Goal: Task Accomplishment & Management: Manage account settings

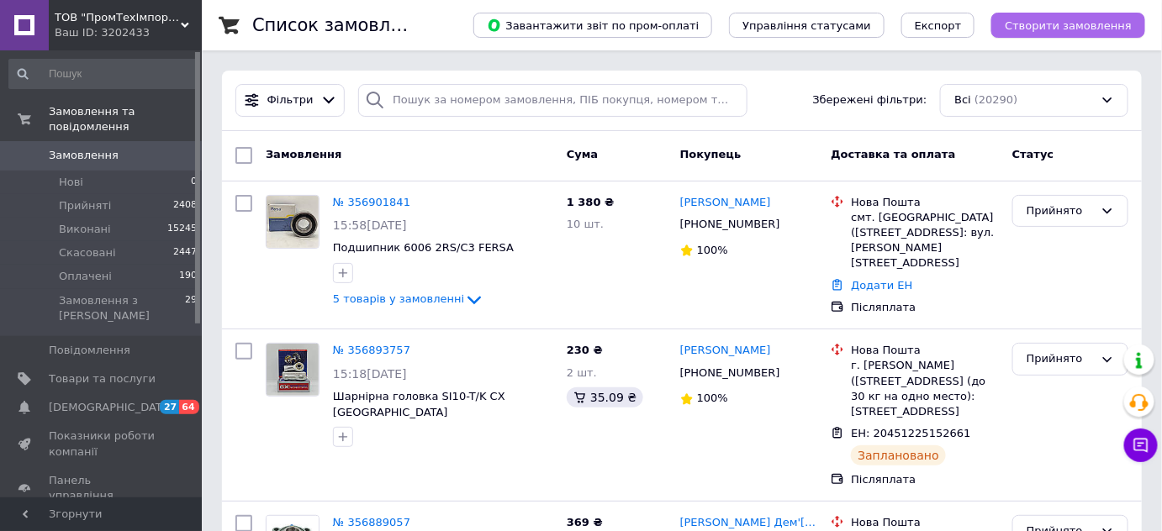
click at [1076, 25] on span "Створити замовлення" at bounding box center [1067, 25] width 127 height 13
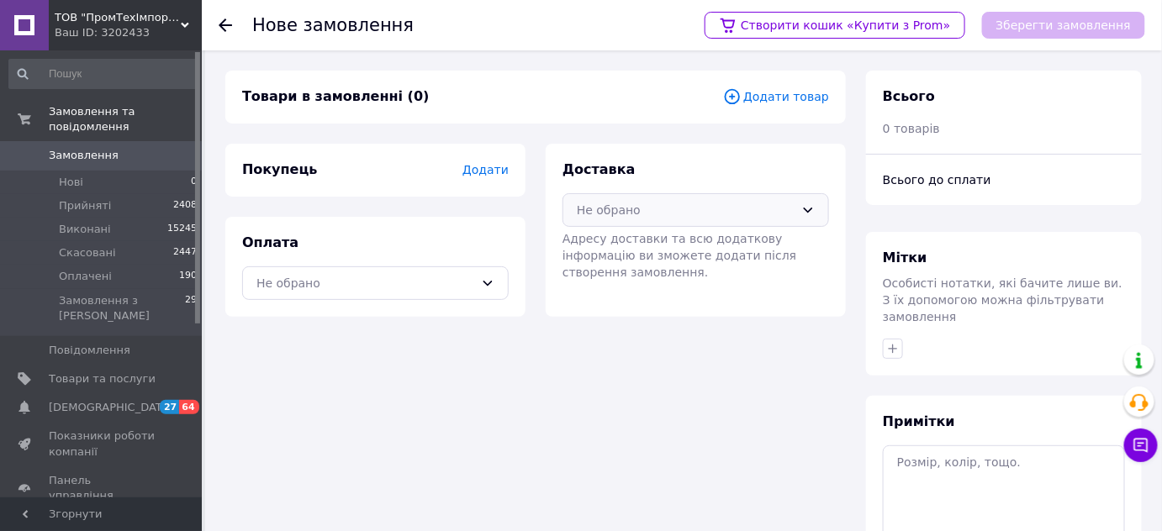
click at [689, 209] on div "Не обрано" at bounding box center [686, 210] width 218 height 18
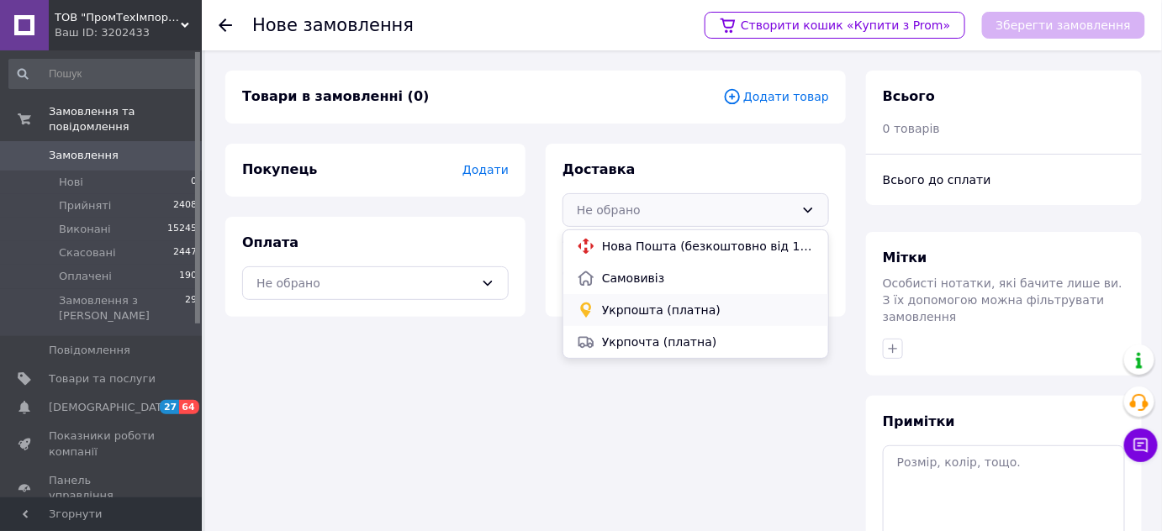
click at [662, 304] on span "Укрпошта (платна)" at bounding box center [708, 310] width 213 height 17
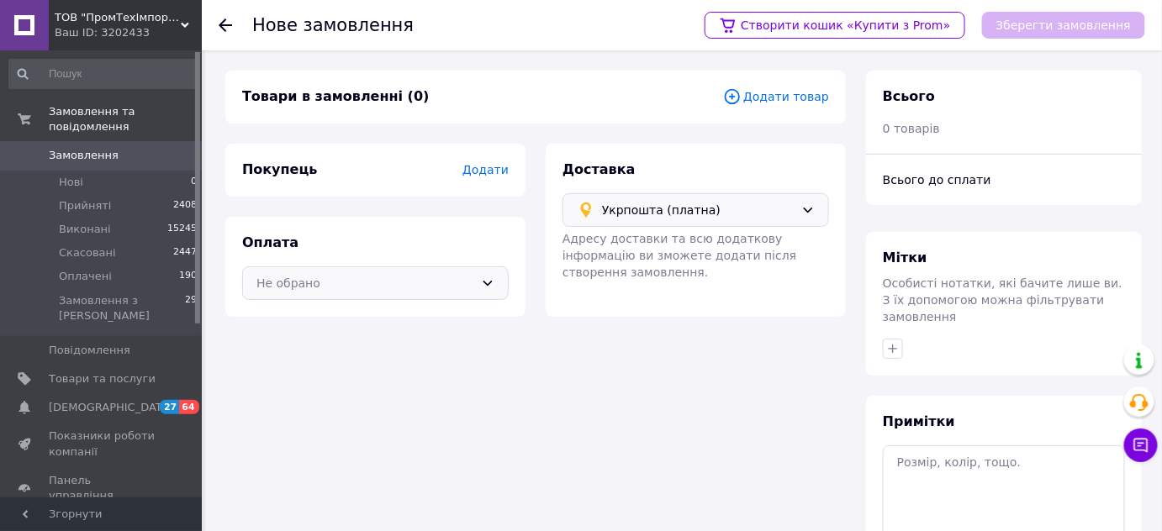
click at [435, 278] on div "Не обрано" at bounding box center [365, 283] width 218 height 18
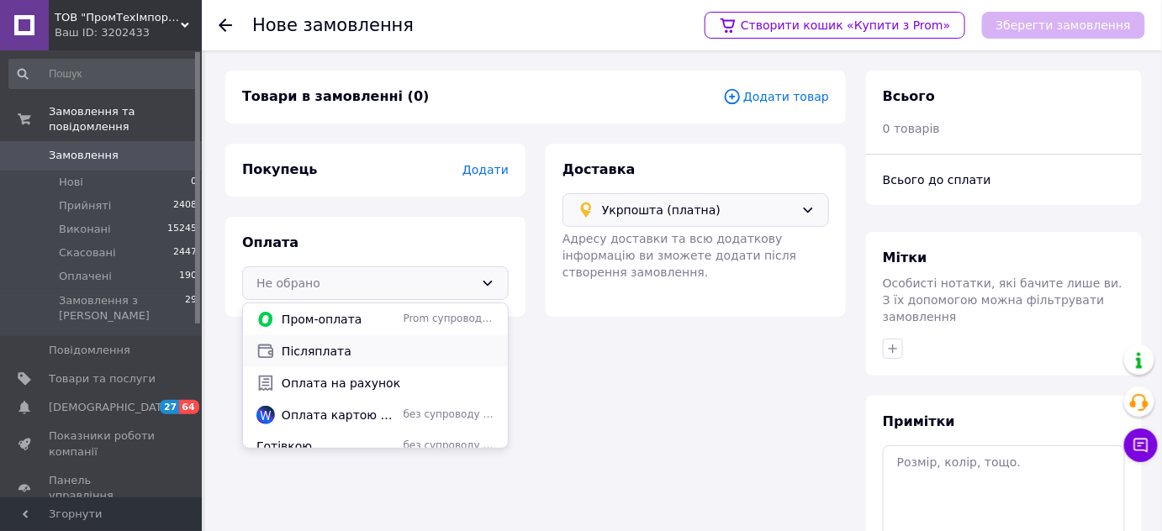
click at [326, 351] on span "Післяплата" at bounding box center [388, 351] width 213 height 17
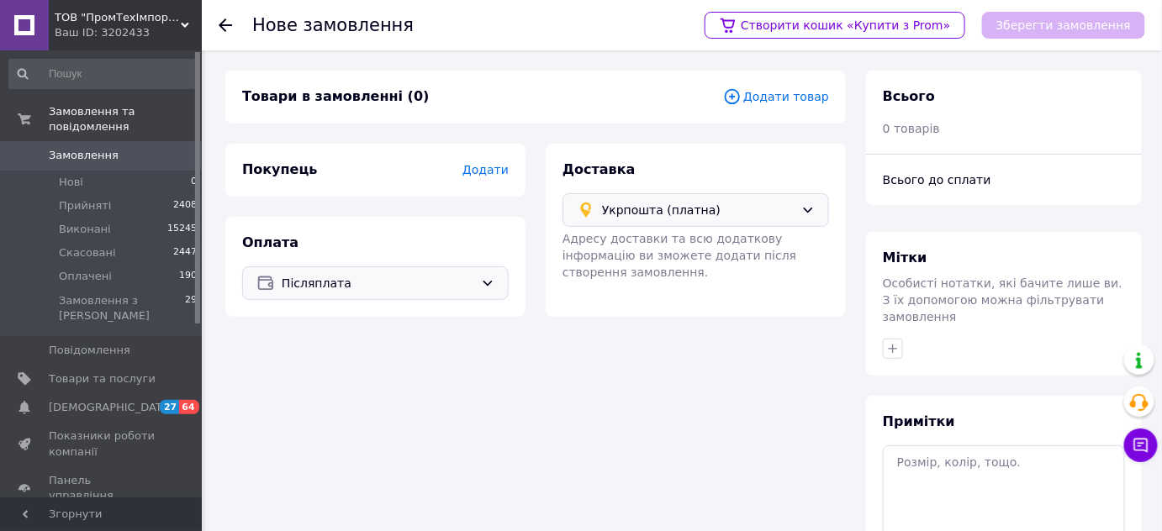
click at [788, 78] on div "Товари в замовленні (0) Додати товар" at bounding box center [535, 97] width 620 height 53
click at [777, 103] on span "Додати товар" at bounding box center [776, 96] width 106 height 18
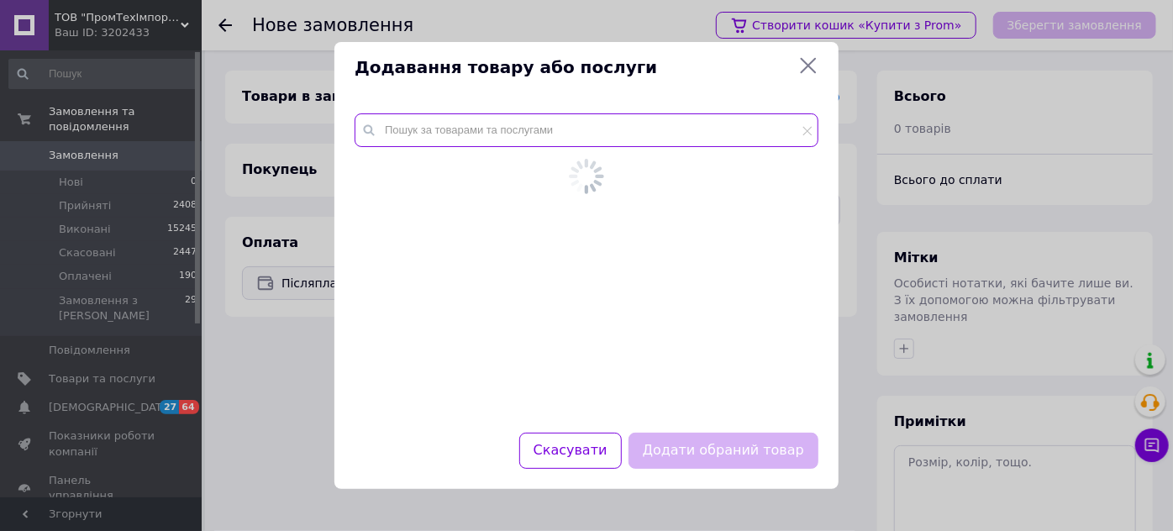
click at [661, 131] on input "text" at bounding box center [587, 130] width 464 height 34
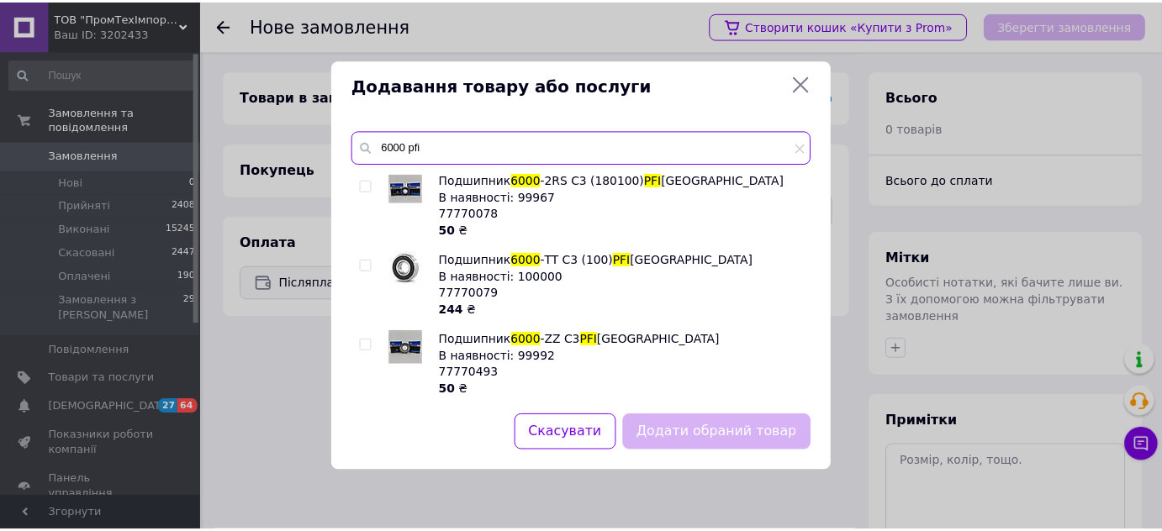
scroll to position [83, 0]
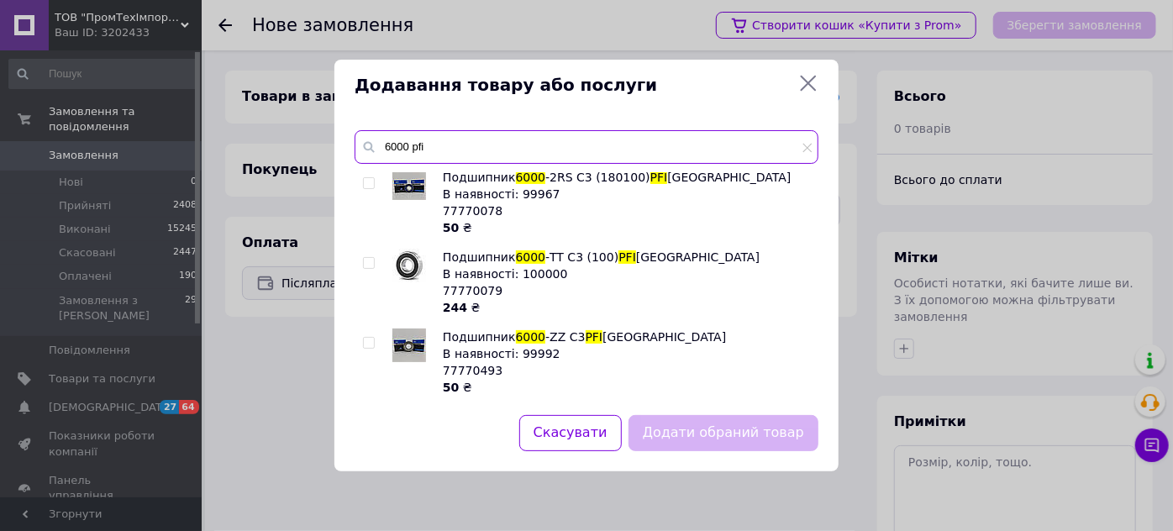
type input "6000 pfi"
click at [365, 341] on input "checkbox" at bounding box center [368, 343] width 11 height 11
checkbox input "true"
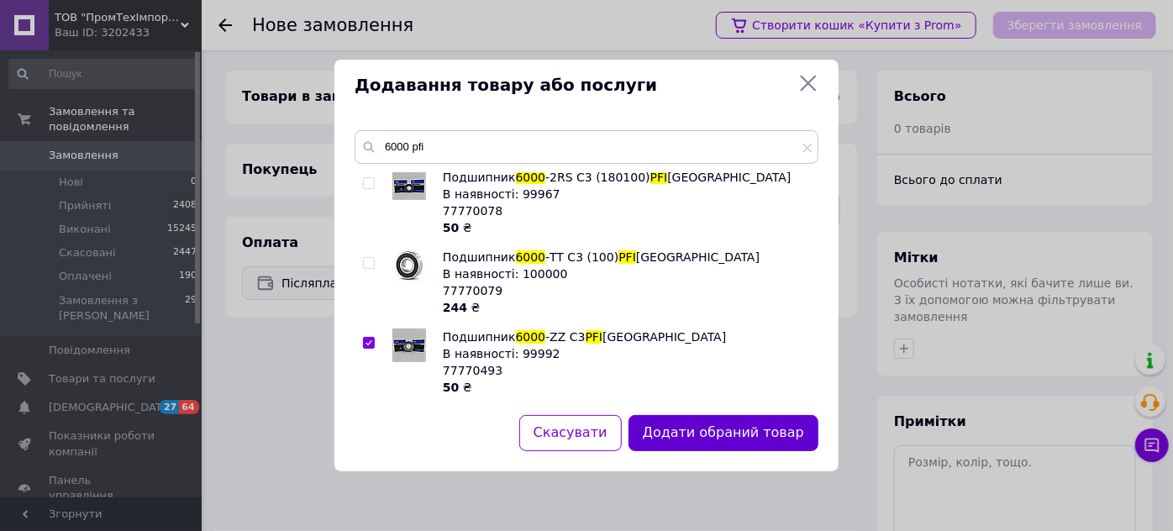
click at [767, 440] on button "Додати обраний товар" at bounding box center [724, 433] width 190 height 36
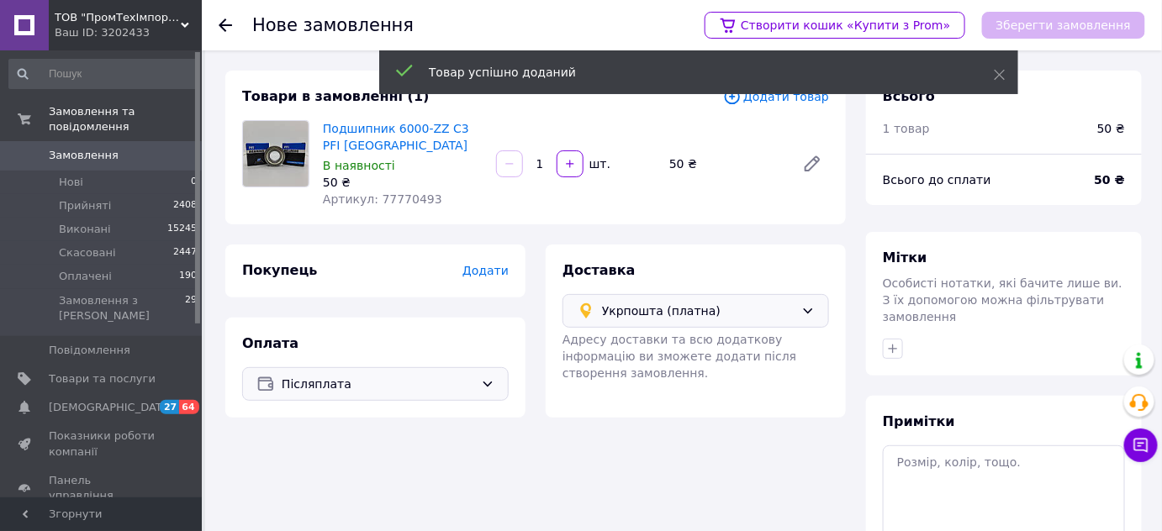
click at [485, 268] on span "Додати" at bounding box center [485, 270] width 46 height 13
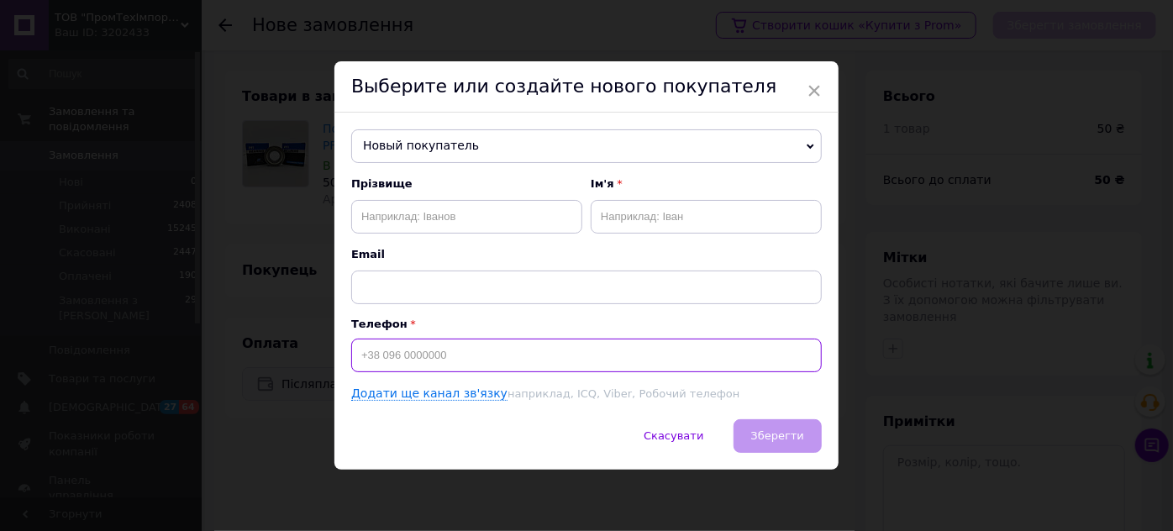
click at [469, 360] on input at bounding box center [586, 356] width 471 height 34
paste input "[PHONE_NUMBER]"
type input "[PHONE_NUMBER]"
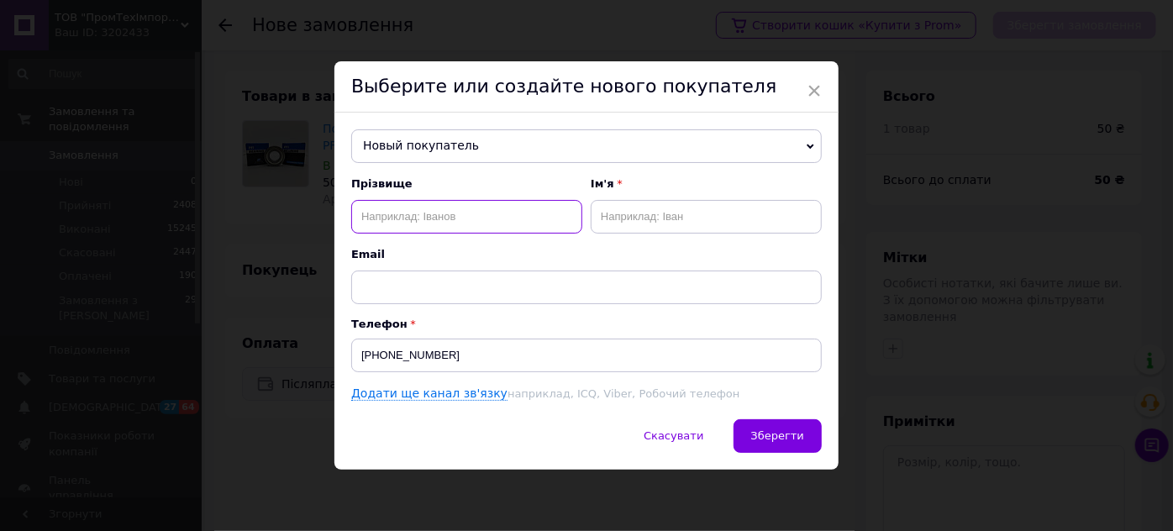
click at [495, 227] on input "text" at bounding box center [466, 217] width 231 height 34
paste input "[PERSON_NAME]"
drag, startPoint x: 482, startPoint y: 219, endPoint x: 412, endPoint y: 219, distance: 69.8
click at [412, 219] on input "[PERSON_NAME]" at bounding box center [466, 217] width 231 height 34
type input "[PERSON_NAME]"
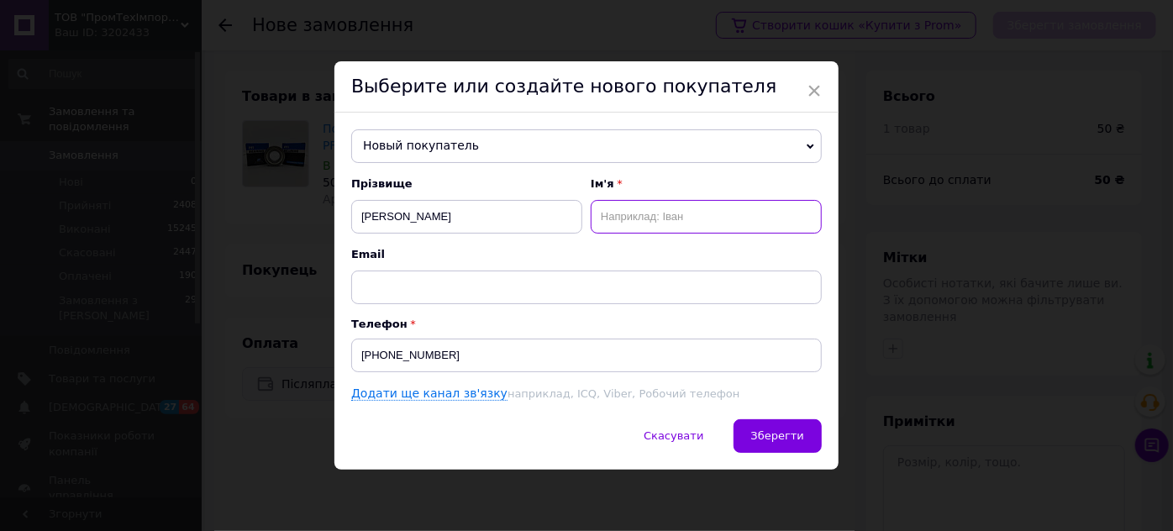
click at [681, 213] on input "text" at bounding box center [706, 217] width 231 height 34
paste input "[PERSON_NAME]"
type input "[PERSON_NAME]"
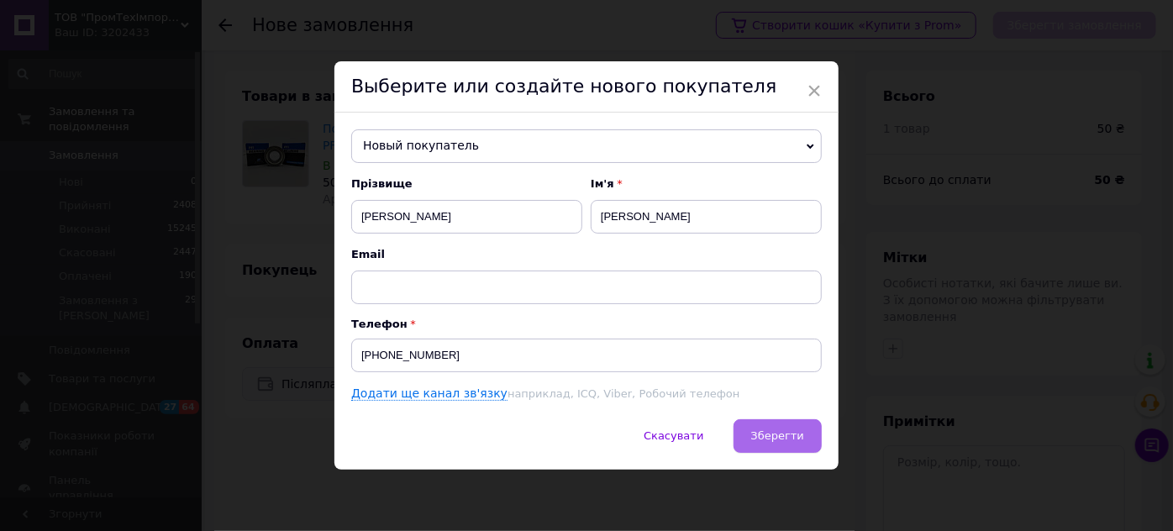
click at [782, 436] on span "Зберегти" at bounding box center [777, 435] width 53 height 13
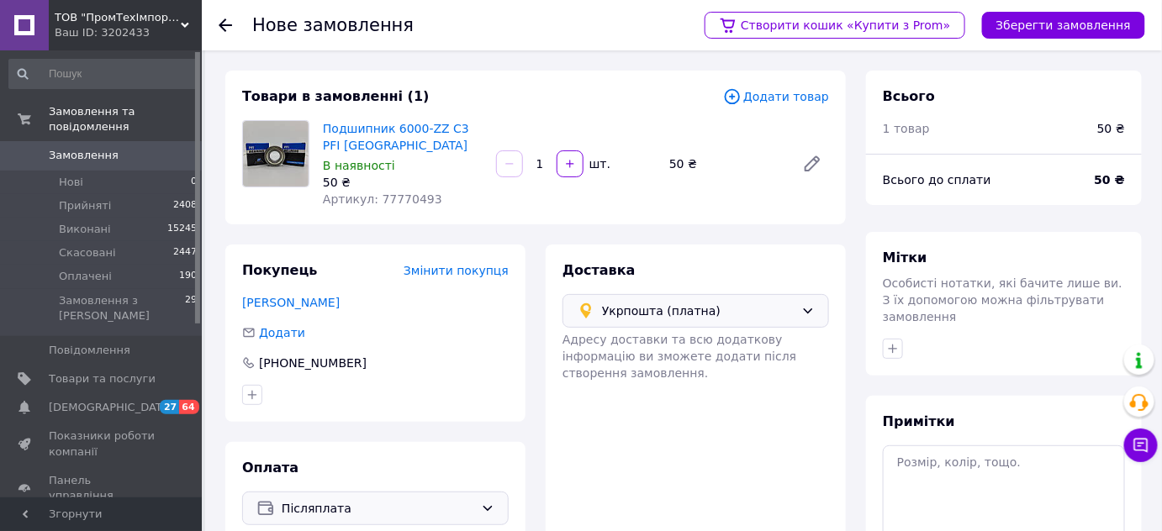
click at [775, 107] on div "Товари в замовленні (1) Додати товар Подшипник 6000-ZZ C3 PFI USA В наявності 5…" at bounding box center [535, 148] width 620 height 154
click at [782, 98] on span "Додати товар" at bounding box center [776, 96] width 106 height 18
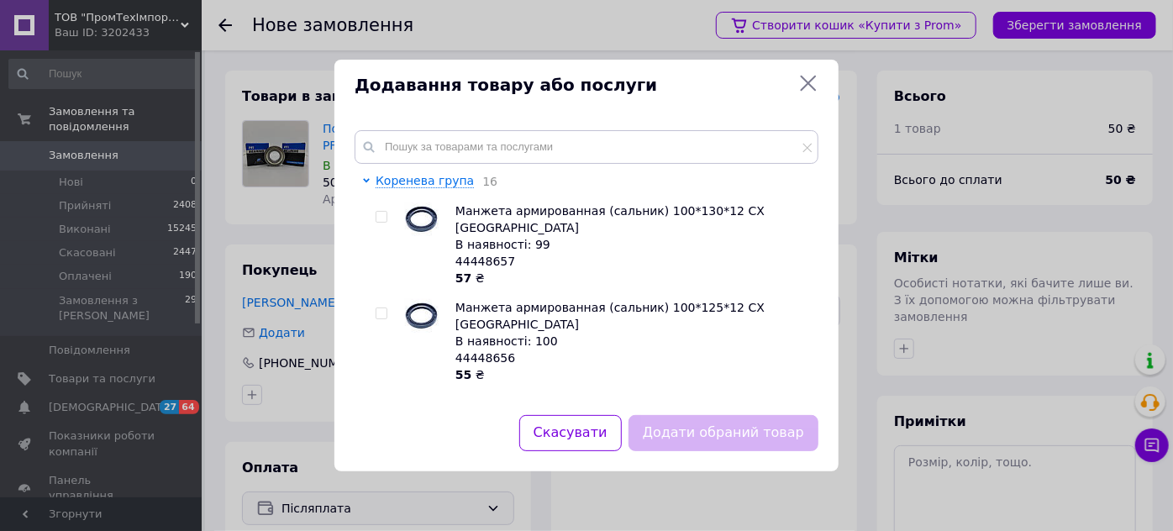
click at [671, 127] on div "[PERSON_NAME] група 16 Манжета армированная (сальник) 100*130*12 CX Польша В на…" at bounding box center [587, 262] width 504 height 305
click at [659, 143] on input "text" at bounding box center [587, 147] width 464 height 34
paste input "6202-2RS"
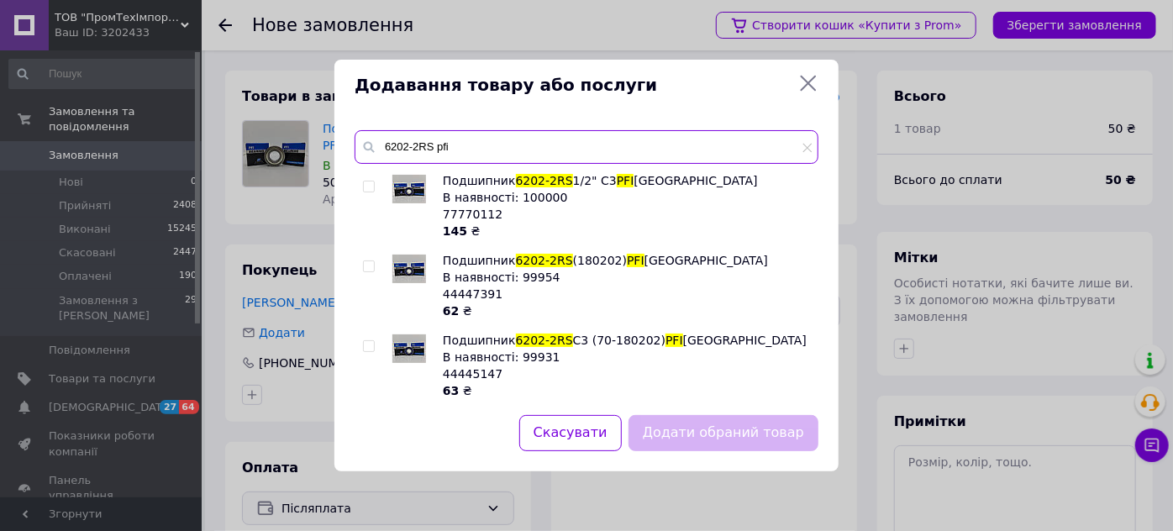
type input "6202-2RS pfi"
click at [367, 264] on input "checkbox" at bounding box center [368, 266] width 11 height 11
checkbox input "true"
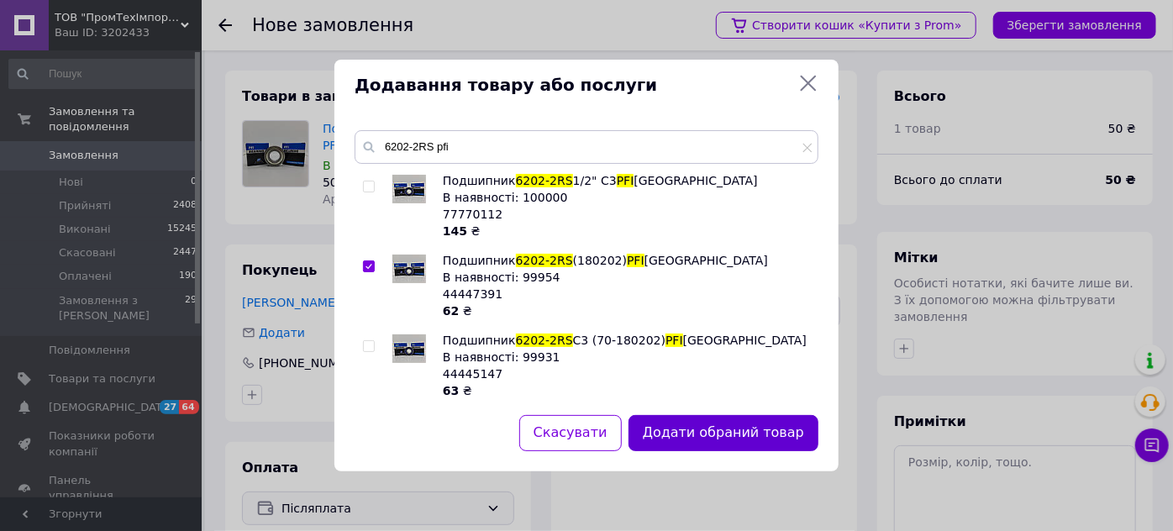
click at [745, 426] on button "Додати обраний товар" at bounding box center [724, 433] width 190 height 36
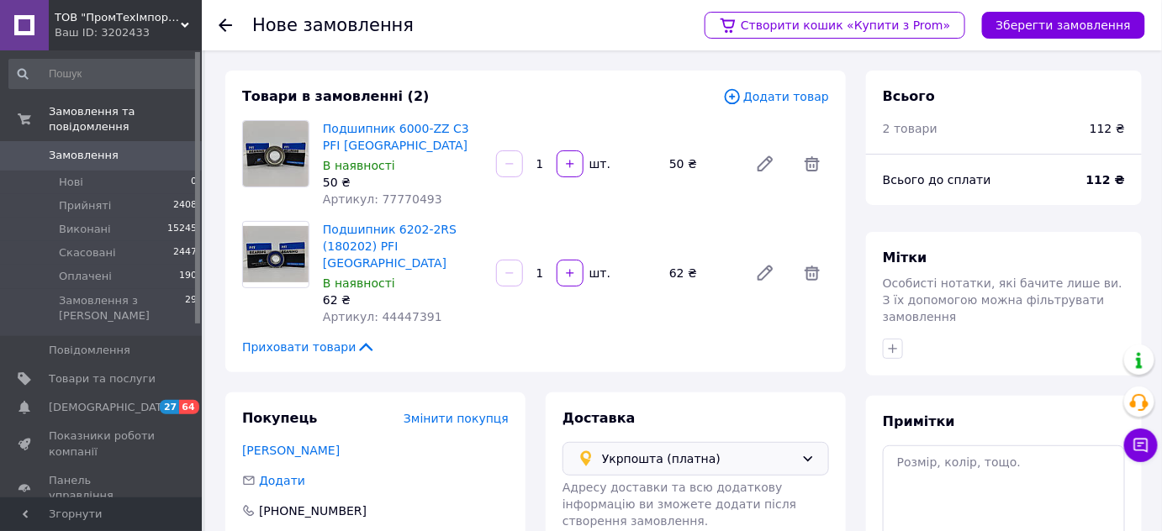
click at [788, 97] on span "Додати товар" at bounding box center [776, 96] width 106 height 18
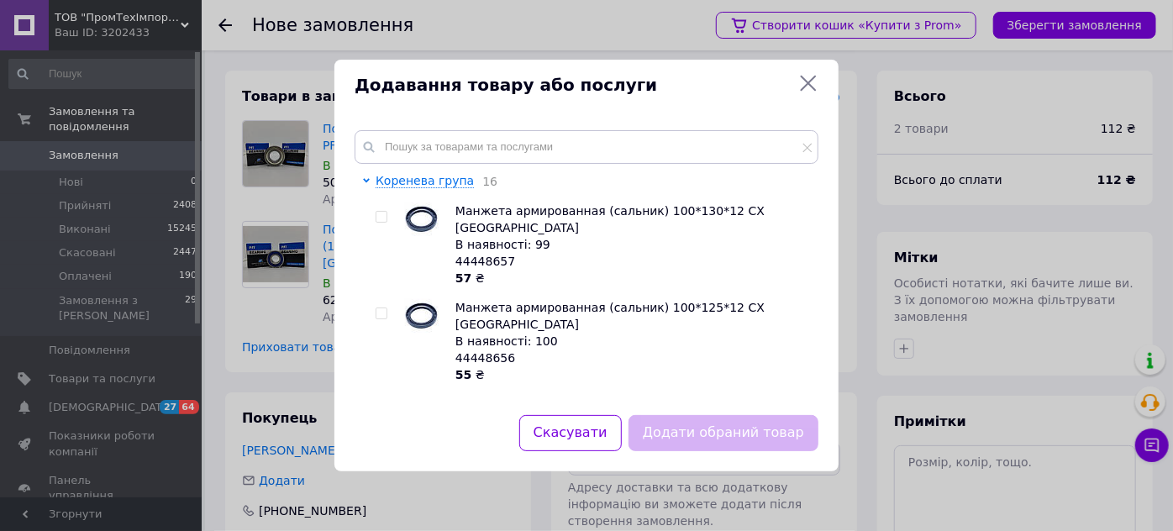
click at [689, 116] on div "[PERSON_NAME] група 16 Манжета армированная (сальник) 100*130*12 CX Польша В на…" at bounding box center [587, 262] width 504 height 305
click at [661, 140] on input "text" at bounding box center [587, 147] width 464 height 34
paste input "627 ZZ (80027) KYK"
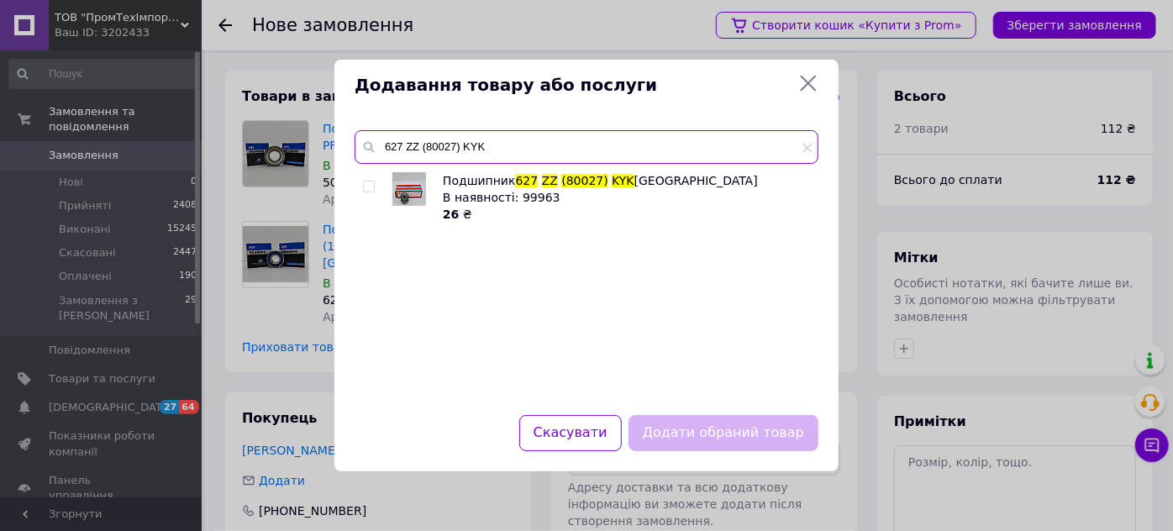
type input "627 ZZ (80027) KYK"
click at [371, 187] on input "checkbox" at bounding box center [368, 187] width 11 height 11
checkbox input "true"
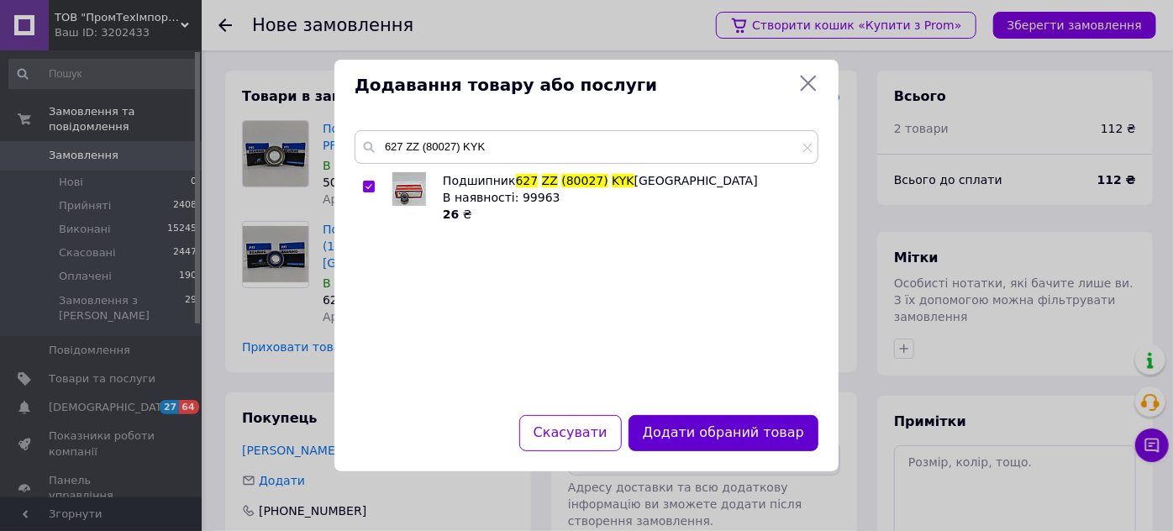
click at [724, 429] on button "Додати обраний товар" at bounding box center [724, 433] width 190 height 36
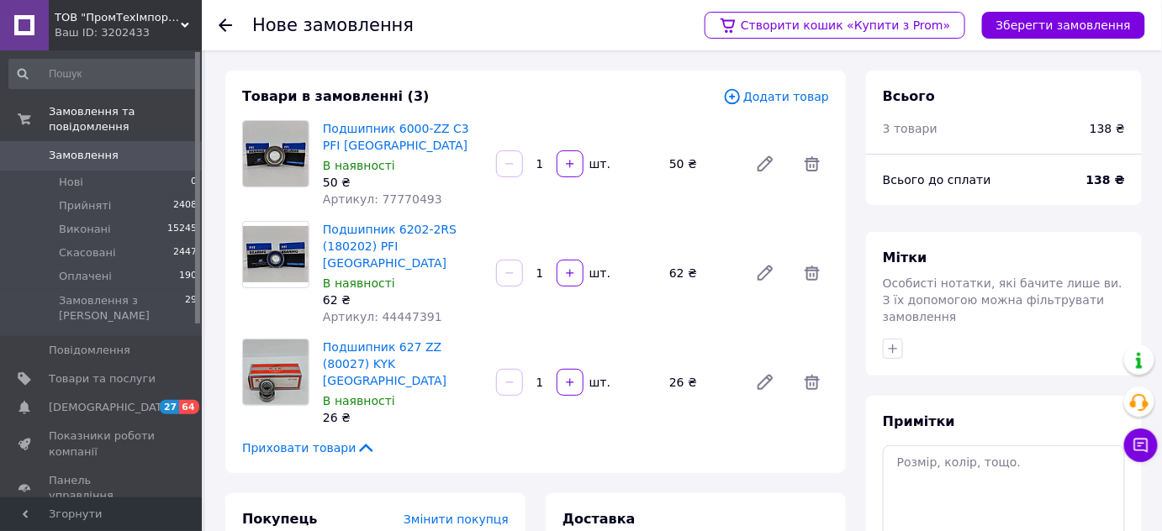
click at [780, 100] on span "Додати товар" at bounding box center [776, 96] width 106 height 18
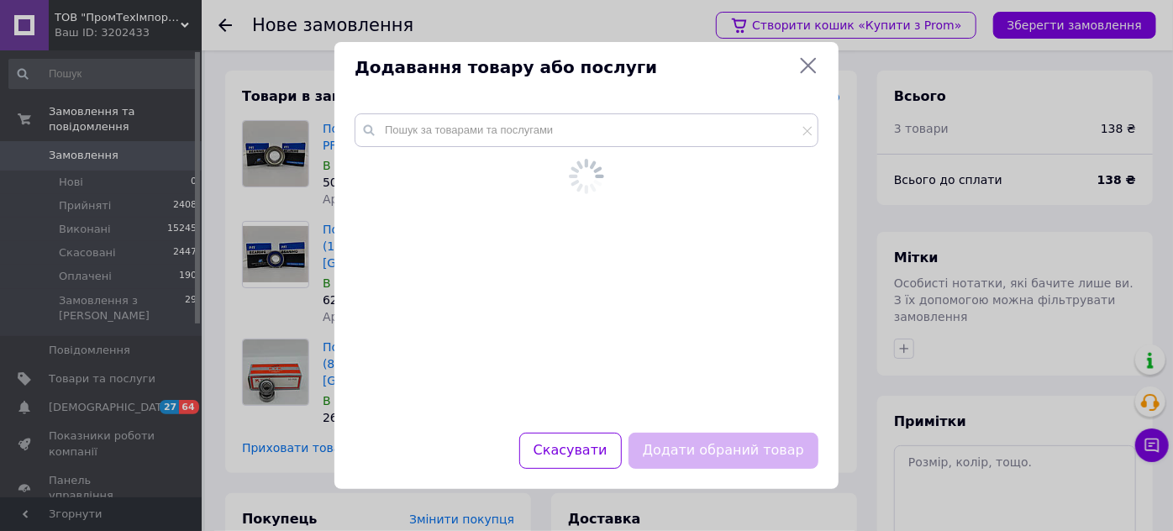
click at [672, 113] on div at bounding box center [587, 263] width 504 height 340
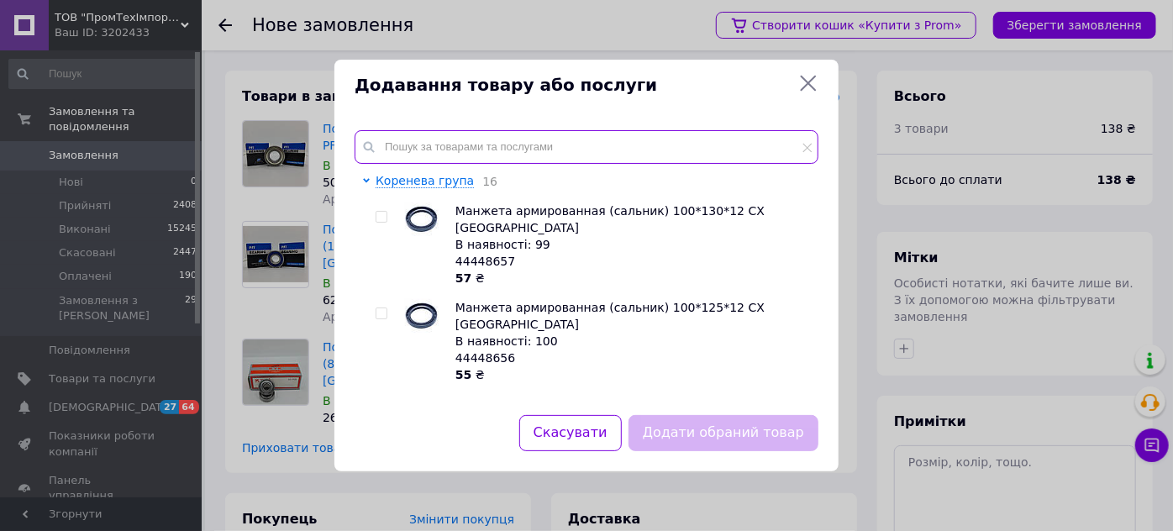
click at [655, 133] on input "text" at bounding box center [587, 147] width 464 height 34
paste input "609 2RS (180019) KYK"
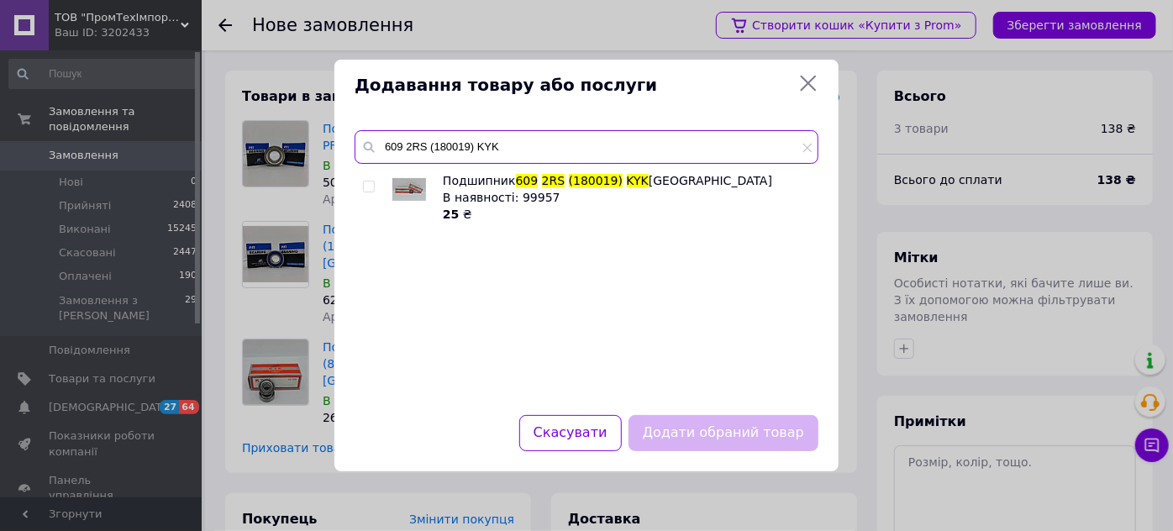
type input "609 2RS (180019) KYK"
click at [370, 185] on input "checkbox" at bounding box center [368, 187] width 11 height 11
checkbox input "true"
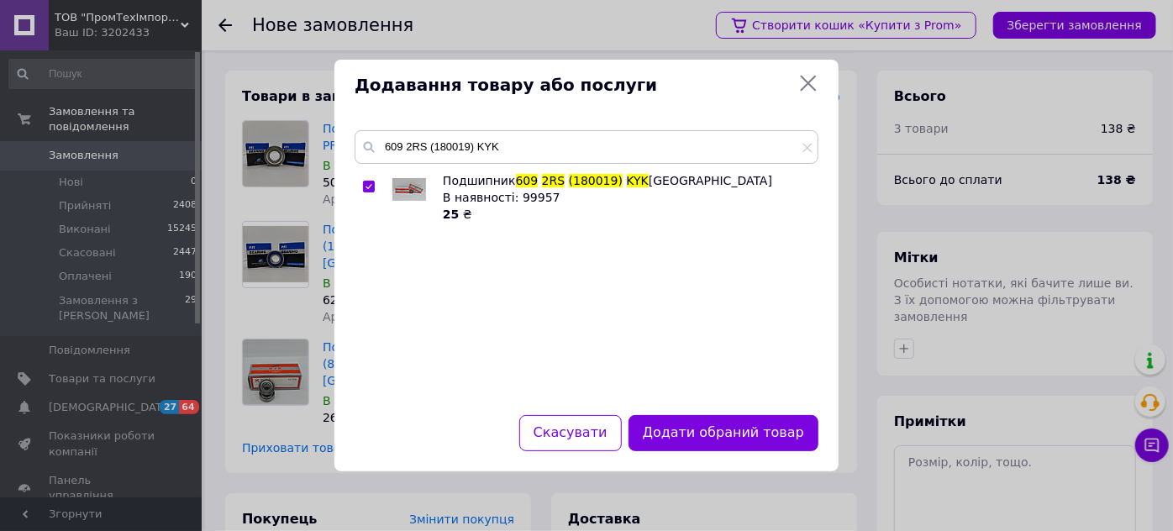
click at [719, 429] on button "Додати обраний товар" at bounding box center [724, 433] width 190 height 36
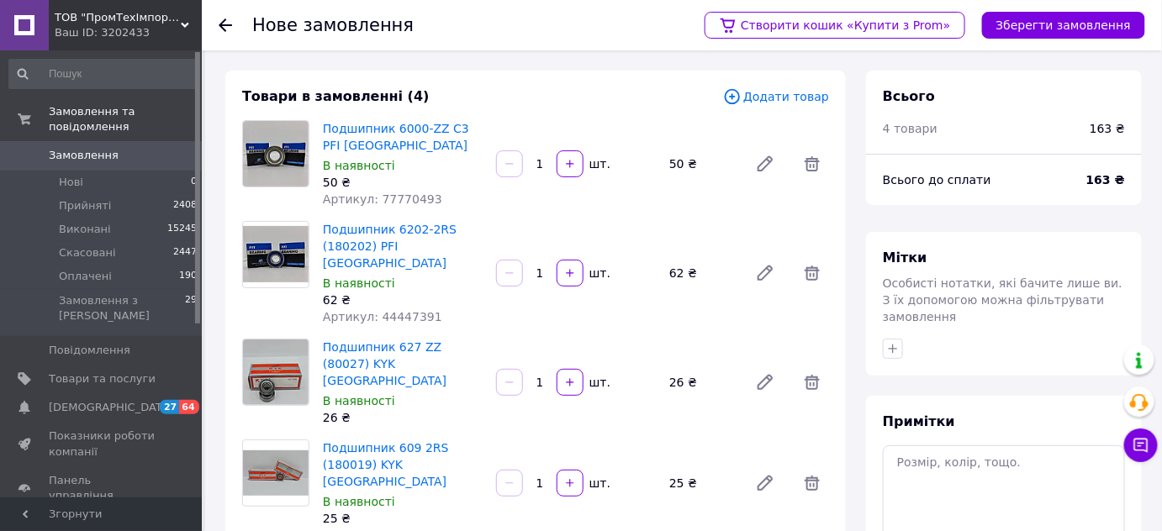
click at [765, 104] on span "Додати товар" at bounding box center [776, 96] width 106 height 18
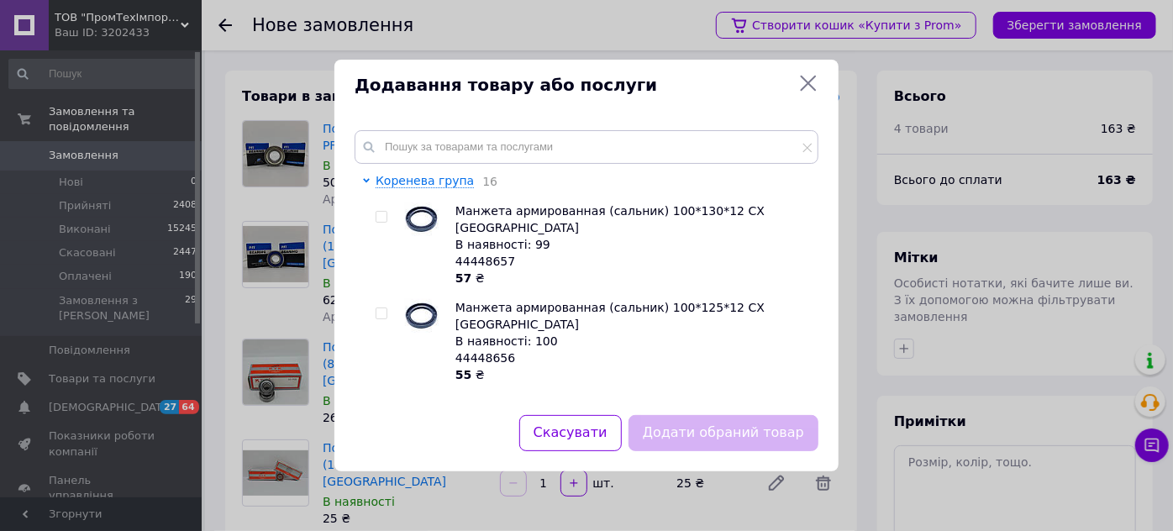
click at [634, 122] on div "[PERSON_NAME] група 16 Манжета армированная (сальник) 100*130*12 CX Польша В на…" at bounding box center [587, 262] width 504 height 305
click at [624, 142] on input "text" at bounding box center [587, 147] width 464 height 34
paste input "607 2RS (180017) KYK"
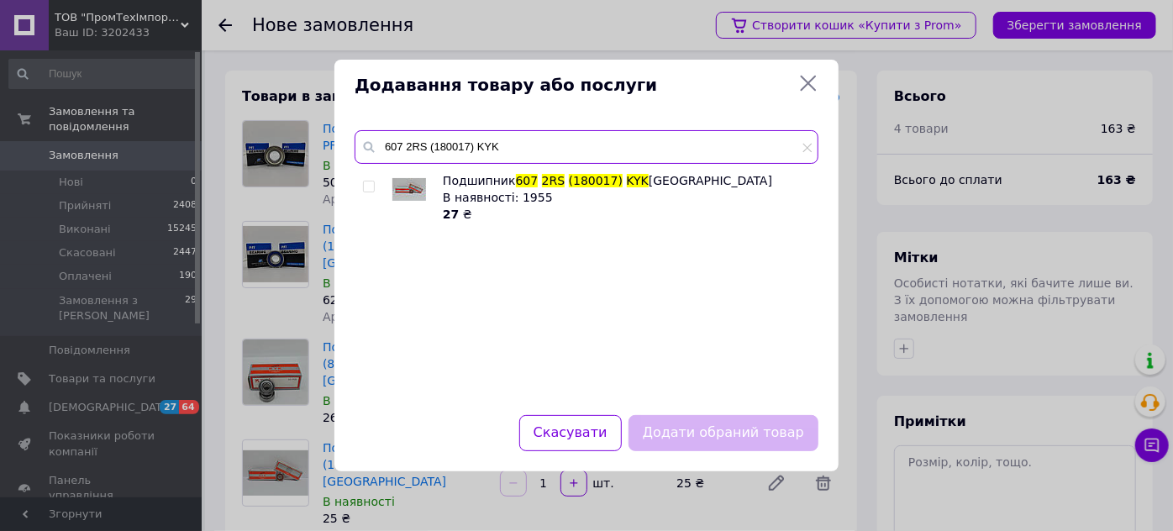
type input "607 2RS (180017) KYK"
click at [369, 183] on input "checkbox" at bounding box center [368, 187] width 11 height 11
checkbox input "true"
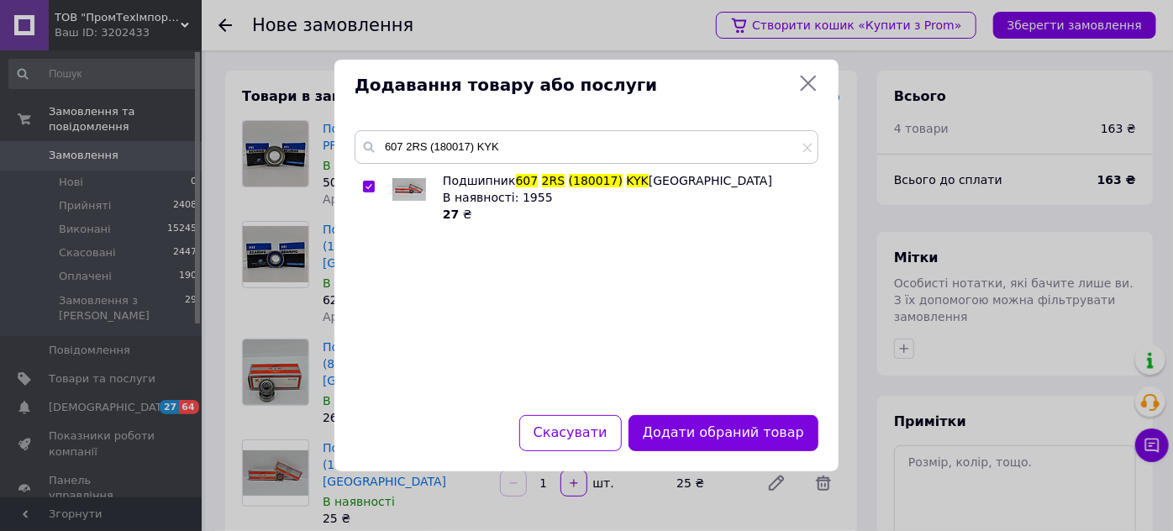
click at [723, 433] on button "Додати обраний товар" at bounding box center [724, 433] width 190 height 36
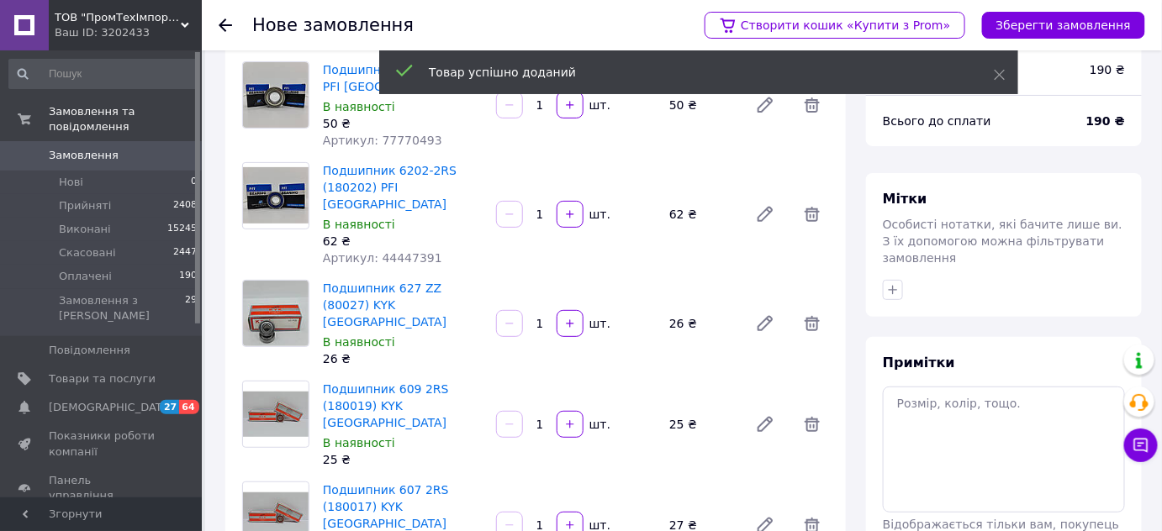
scroll to position [0, 0]
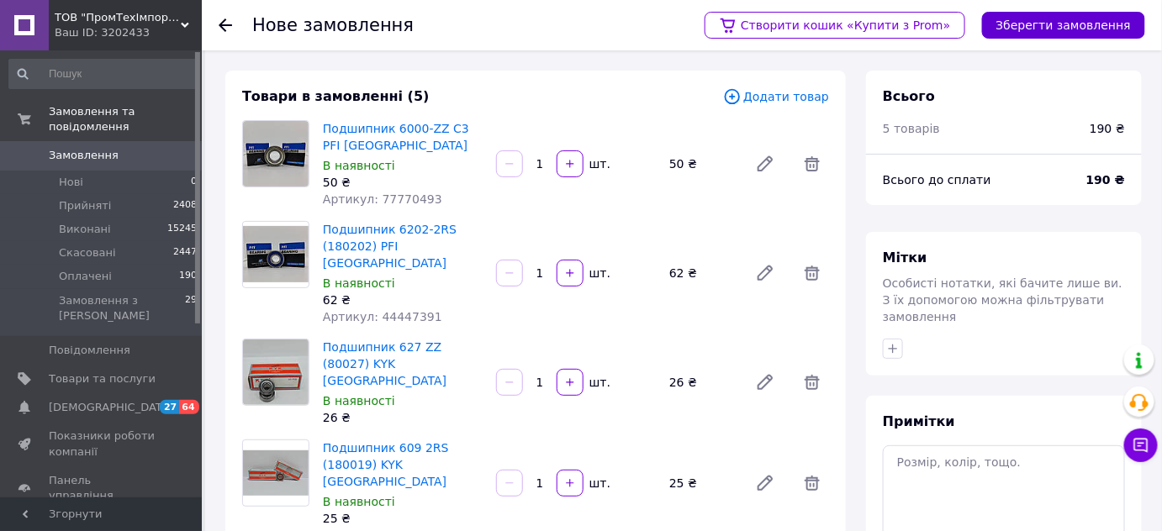
click at [1080, 22] on button "Зберегти замовлення" at bounding box center [1063, 25] width 163 height 27
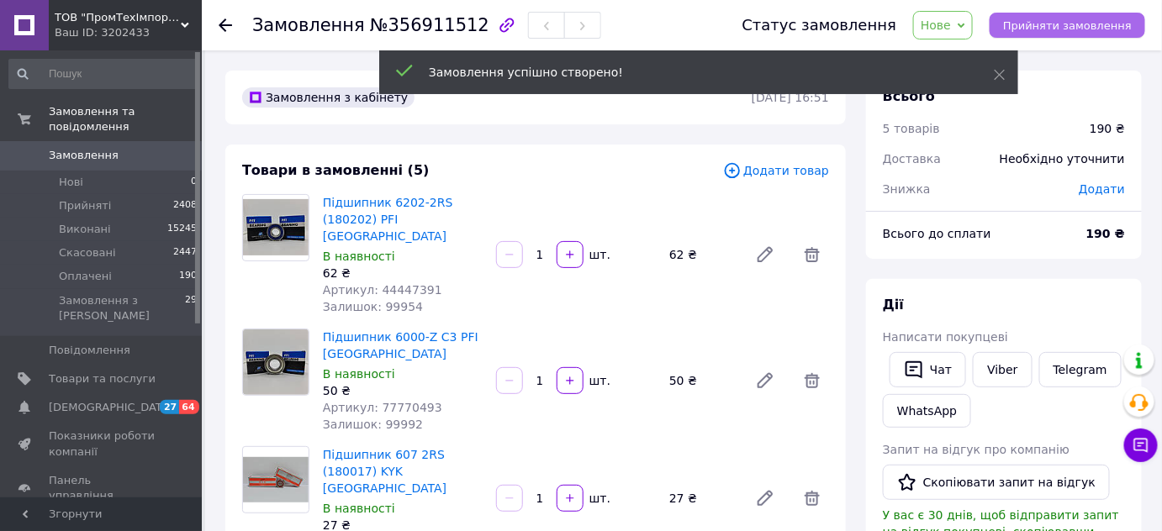
click at [1072, 29] on span "Прийняти замовлення" at bounding box center [1067, 25] width 129 height 13
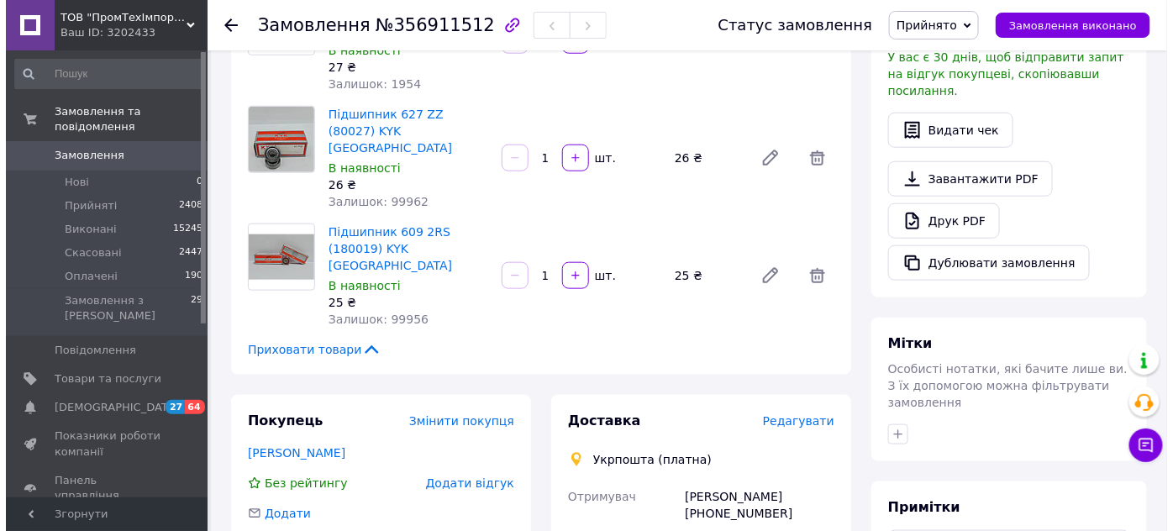
scroll to position [535, 0]
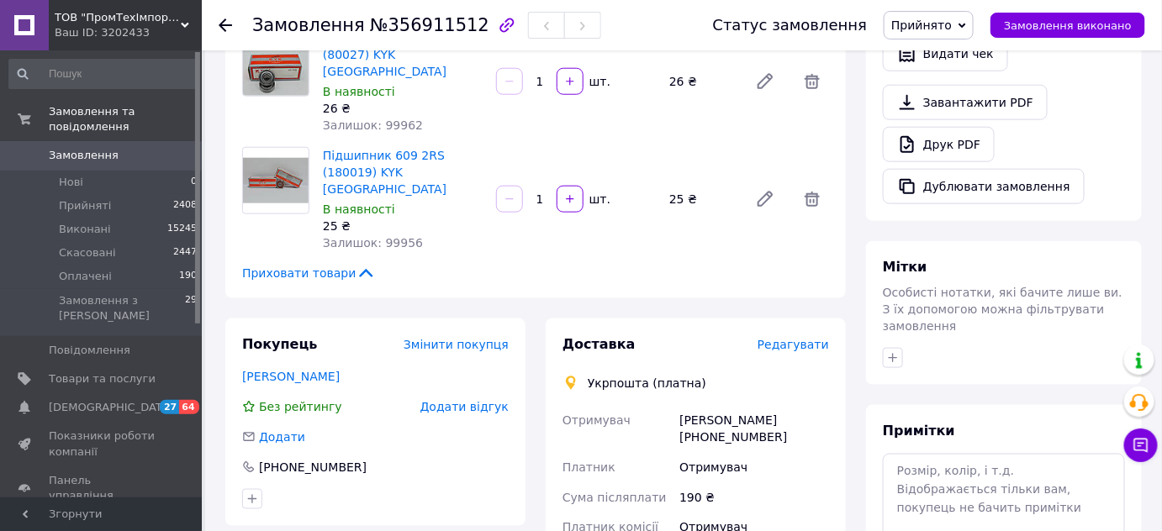
click at [799, 338] on span "Редагувати" at bounding box center [792, 344] width 71 height 13
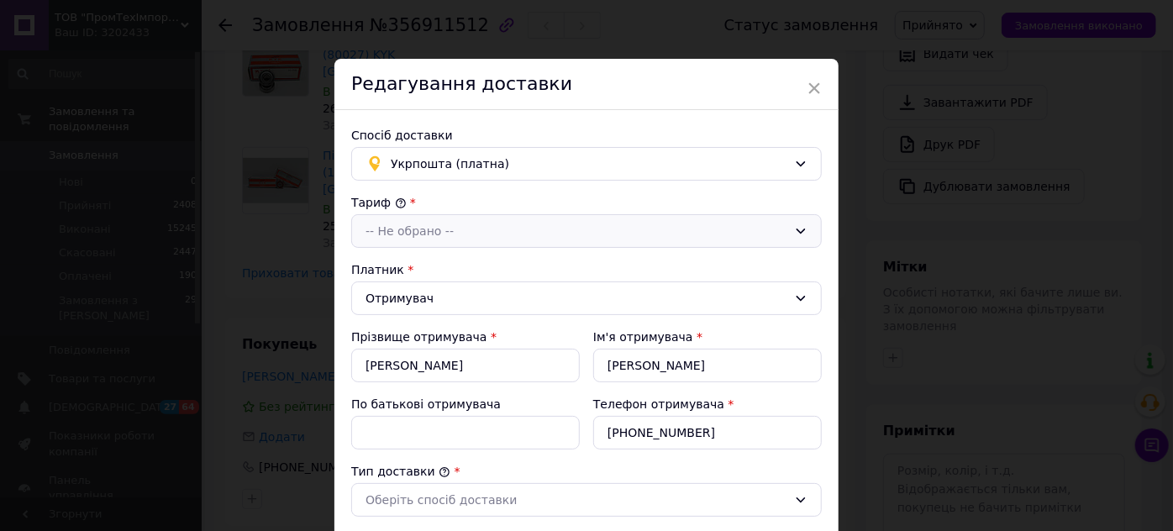
click at [507, 229] on div "-- Не обрано --" at bounding box center [577, 231] width 422 height 18
click at [476, 266] on li "Стандарт" at bounding box center [586, 267] width 469 height 32
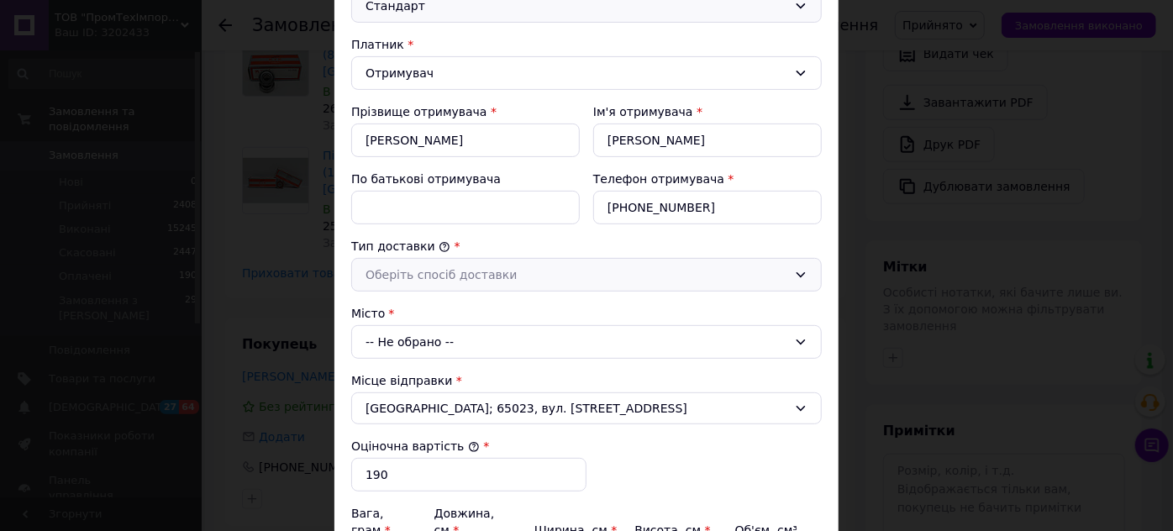
scroll to position [229, 0]
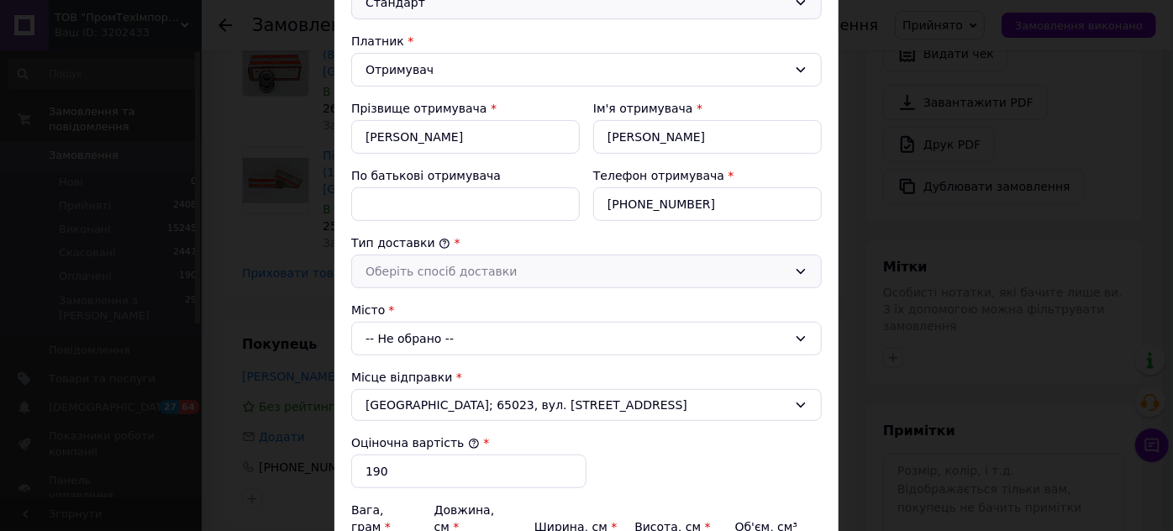
click at [450, 281] on div "Оберіть спосіб доставки" at bounding box center [586, 272] width 471 height 34
click at [459, 307] on li "Склад - склад" at bounding box center [586, 308] width 469 height 32
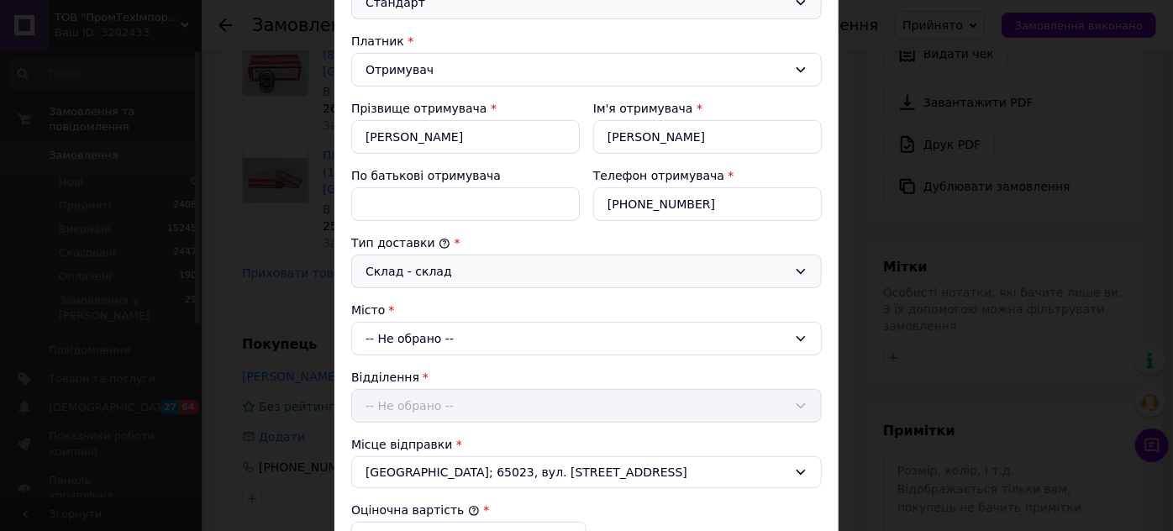
click at [524, 271] on div "Склад - склад" at bounding box center [577, 271] width 422 height 18
click at [519, 277] on div "Склад - склад" at bounding box center [577, 271] width 422 height 18
click at [490, 335] on div "-- Не обрано --" at bounding box center [586, 339] width 471 height 34
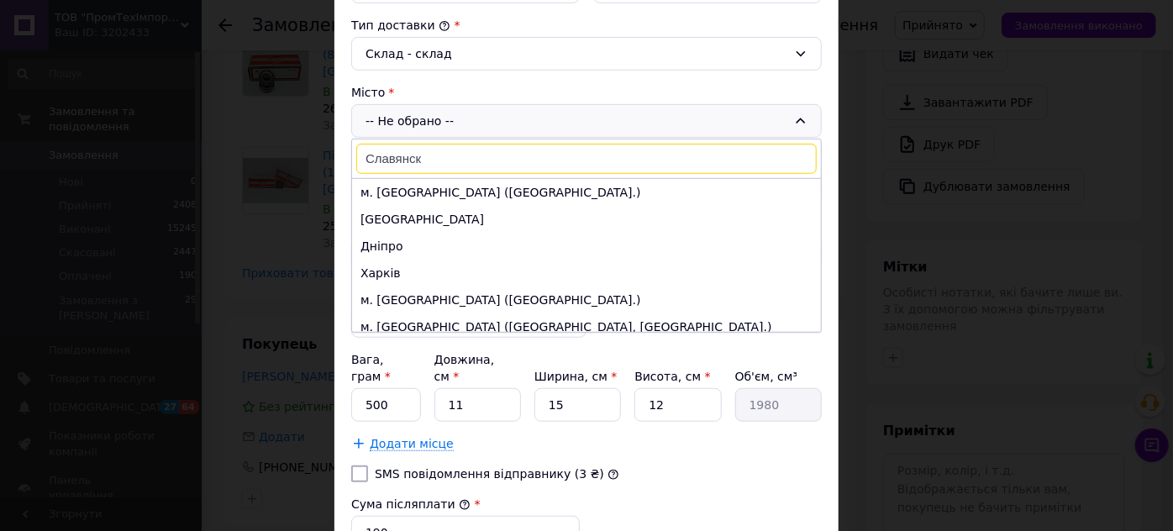
scroll to position [458, 0]
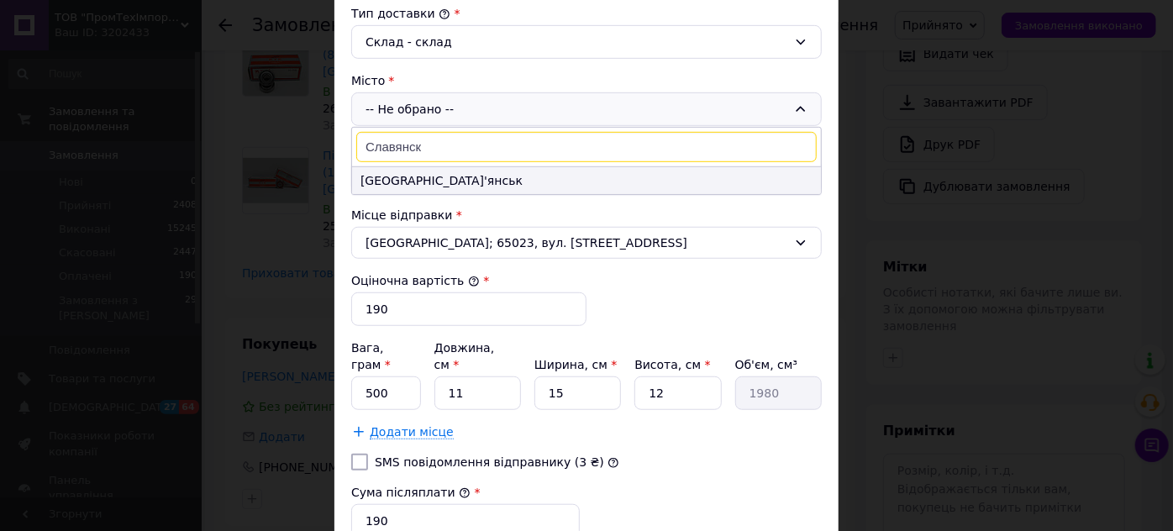
type input "Славянск"
click at [445, 182] on li "[GEOGRAPHIC_DATA]'янськ" at bounding box center [586, 180] width 469 height 27
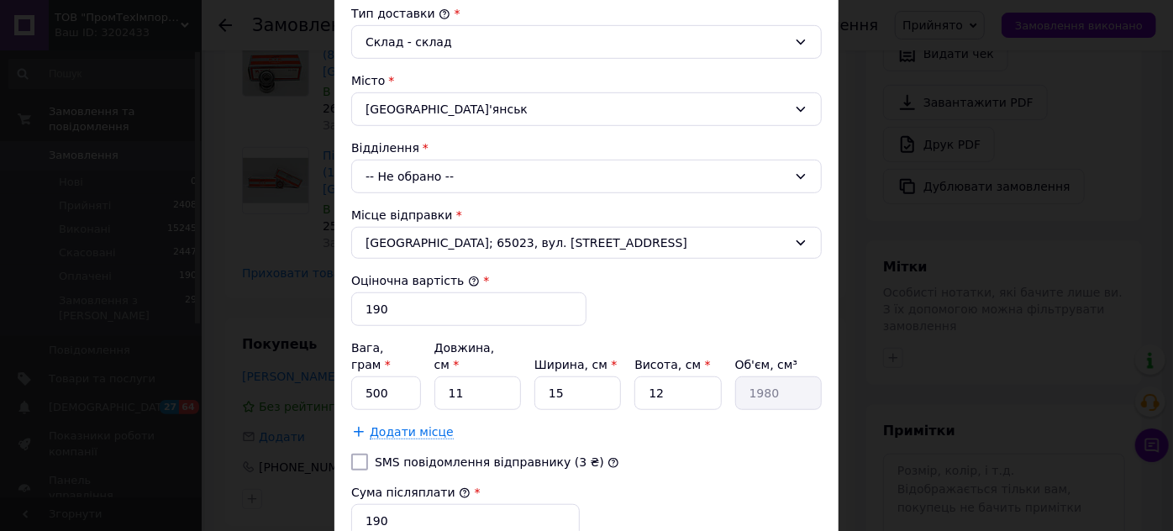
click at [435, 183] on div "-- Не обрано --" at bounding box center [586, 177] width 471 height 34
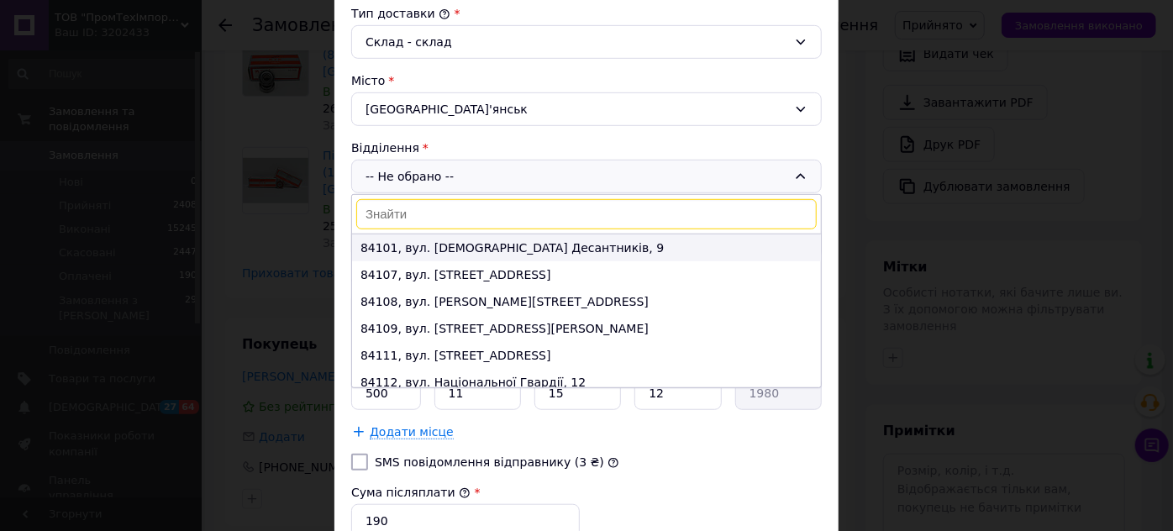
click at [439, 241] on li "84101, вул. [DEMOGRAPHIC_DATA] Десантників, 9" at bounding box center [586, 247] width 469 height 27
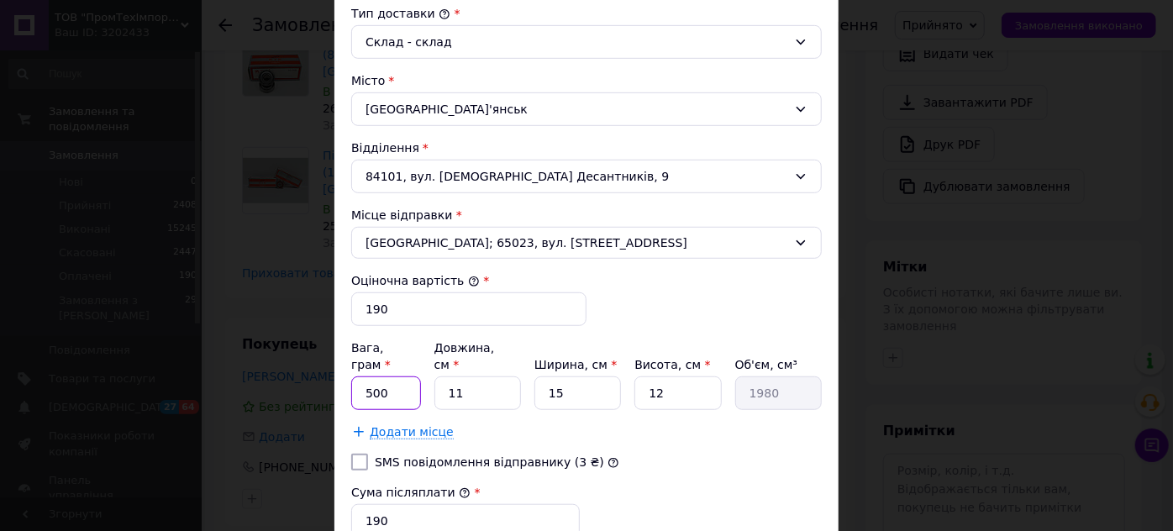
click at [363, 377] on input "500" at bounding box center [386, 394] width 70 height 34
type input "200"
click at [452, 377] on input "11" at bounding box center [478, 394] width 87 height 34
type input "10"
type input "1800"
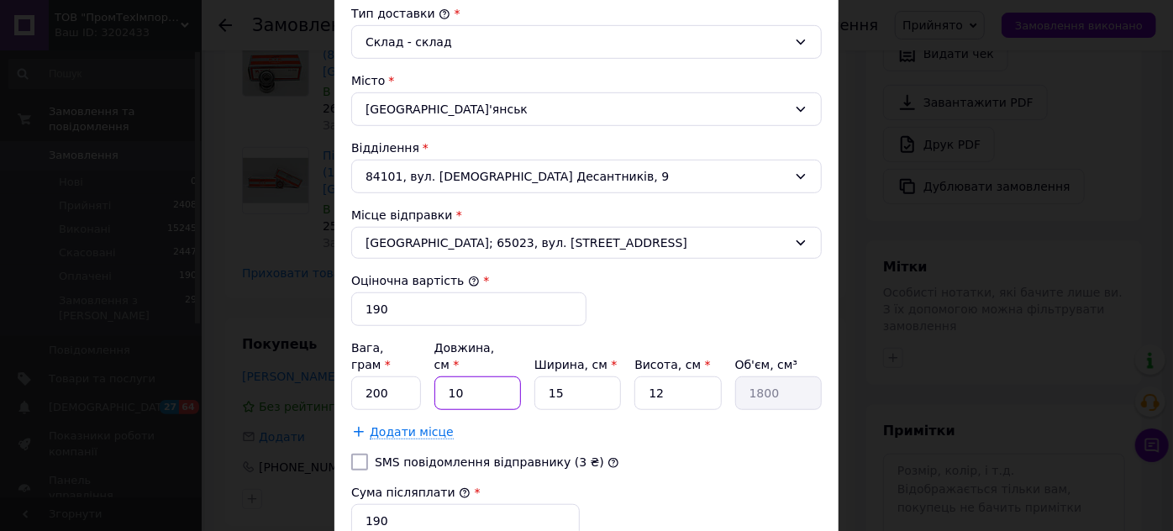
type input "10"
drag, startPoint x: 560, startPoint y: 369, endPoint x: 536, endPoint y: 369, distance: 23.5
click at [536, 377] on input "15" at bounding box center [578, 394] width 87 height 34
type input "8"
type input "960"
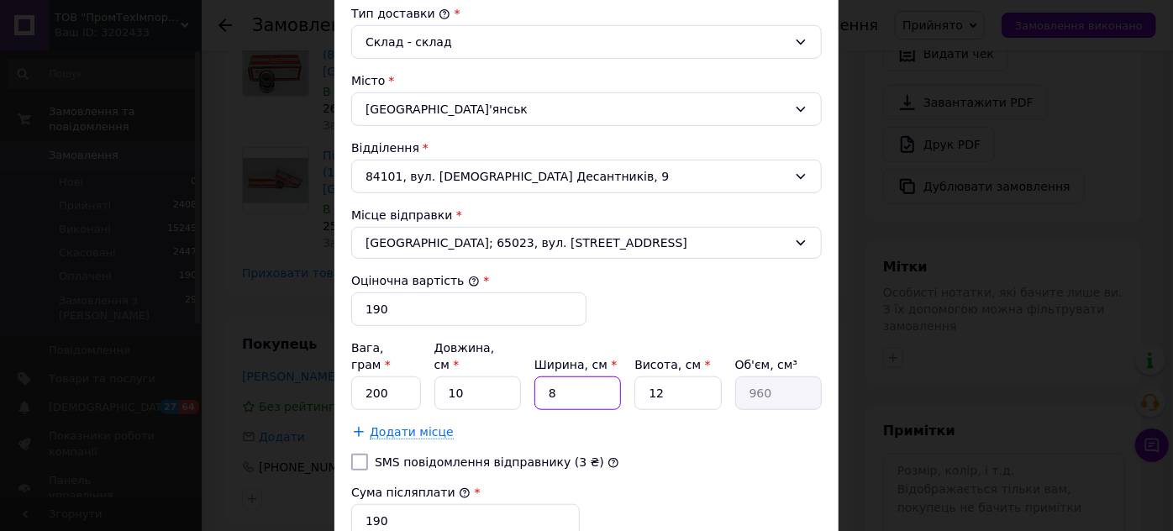
type input "8"
drag, startPoint x: 661, startPoint y: 377, endPoint x: 643, endPoint y: 377, distance: 18.5
click at [643, 377] on input "12" at bounding box center [678, 394] width 87 height 34
type input "6"
type input "480"
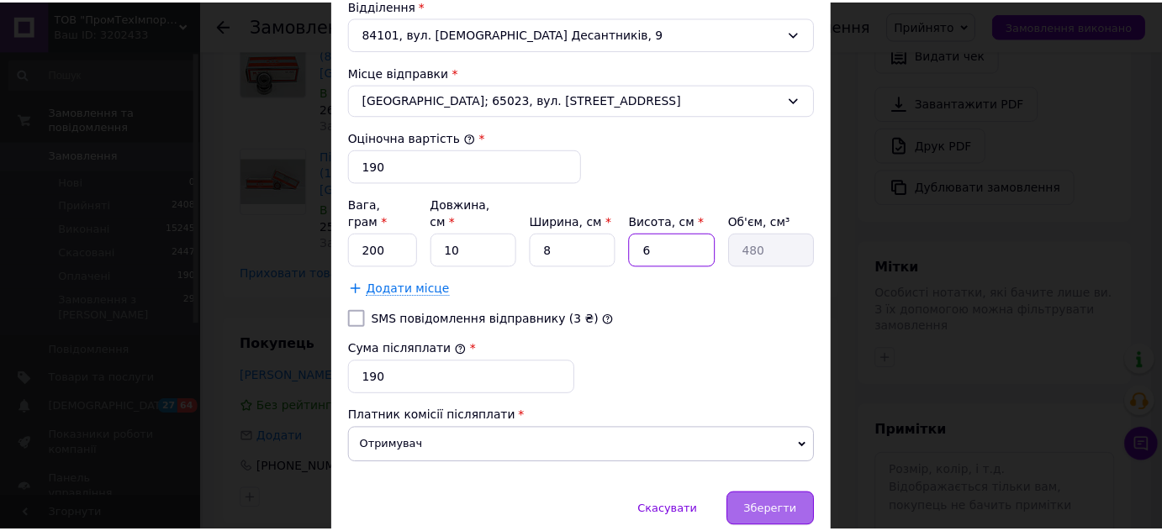
scroll to position [611, 0]
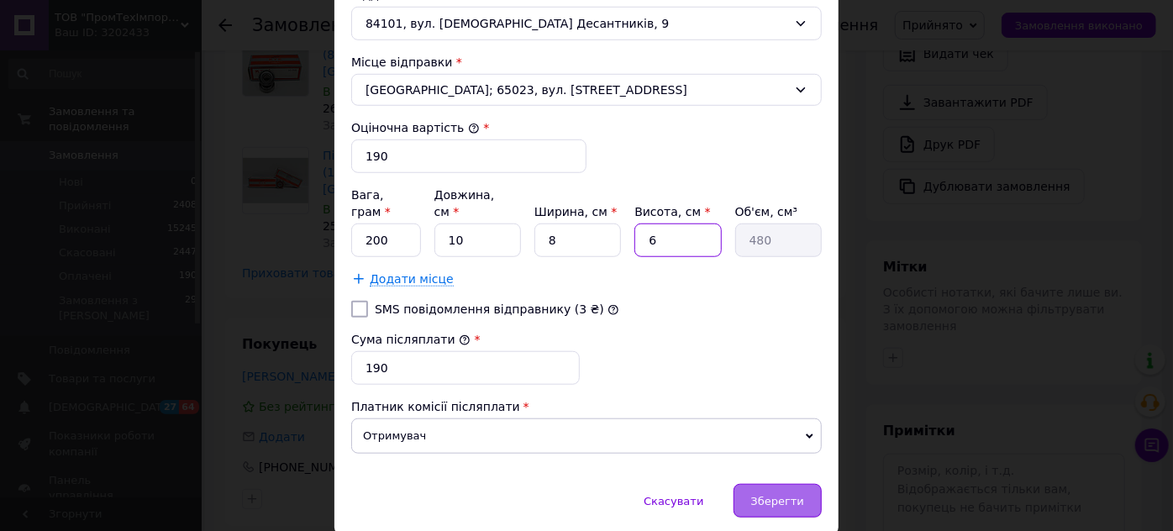
type input "6"
click at [782, 495] on span "Зберегти" at bounding box center [777, 501] width 53 height 13
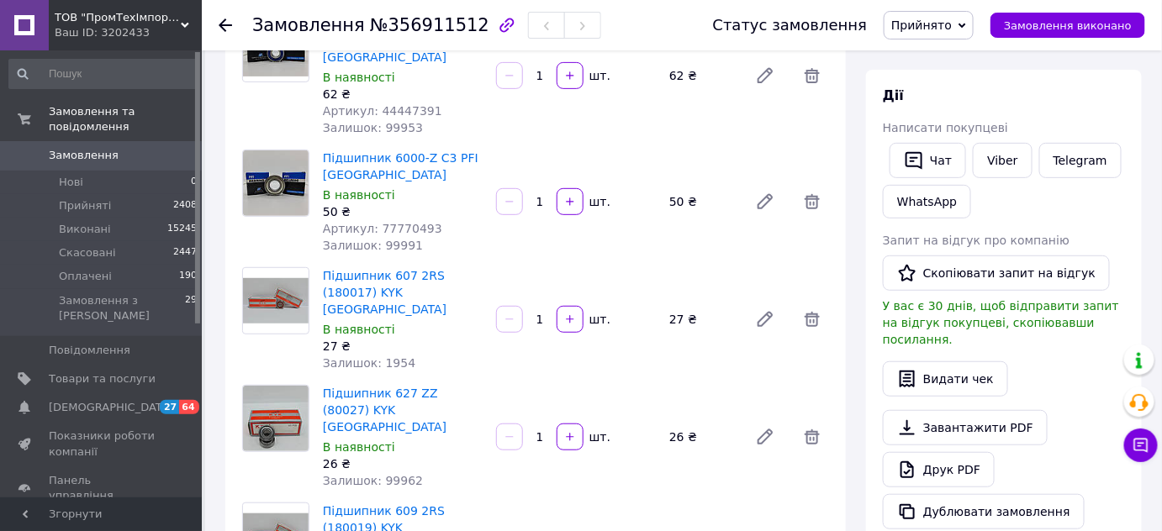
scroll to position [152, 0]
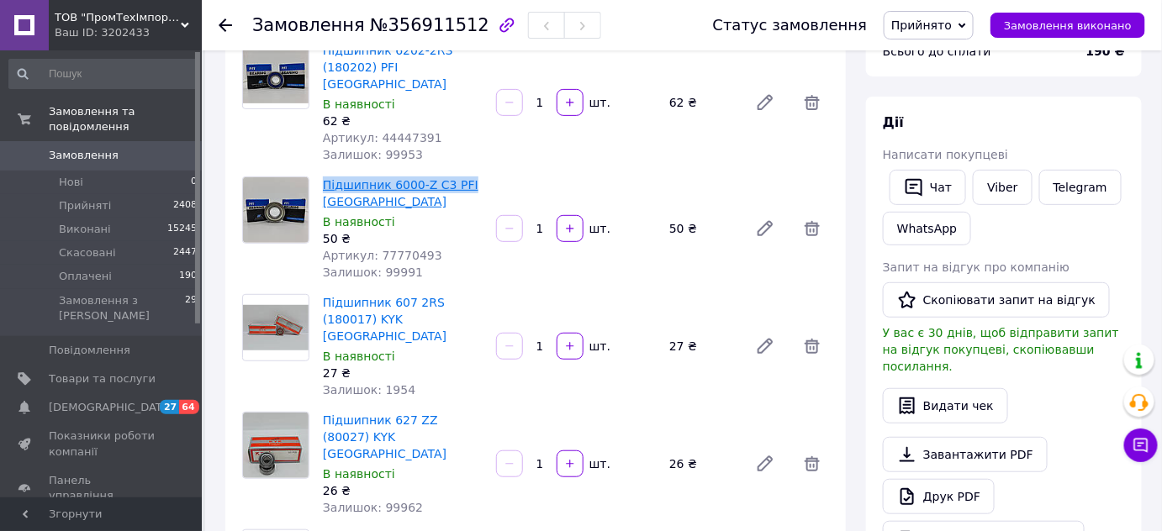
drag, startPoint x: 469, startPoint y: 167, endPoint x: 324, endPoint y: 164, distance: 144.6
click at [324, 177] on span "Підшипник 6000-Z C3 PFI [GEOGRAPHIC_DATA]" at bounding box center [403, 194] width 160 height 34
copy link "Підшипник 6000-Z C3 PFI"
